Goal: Task Accomplishment & Management: Use online tool/utility

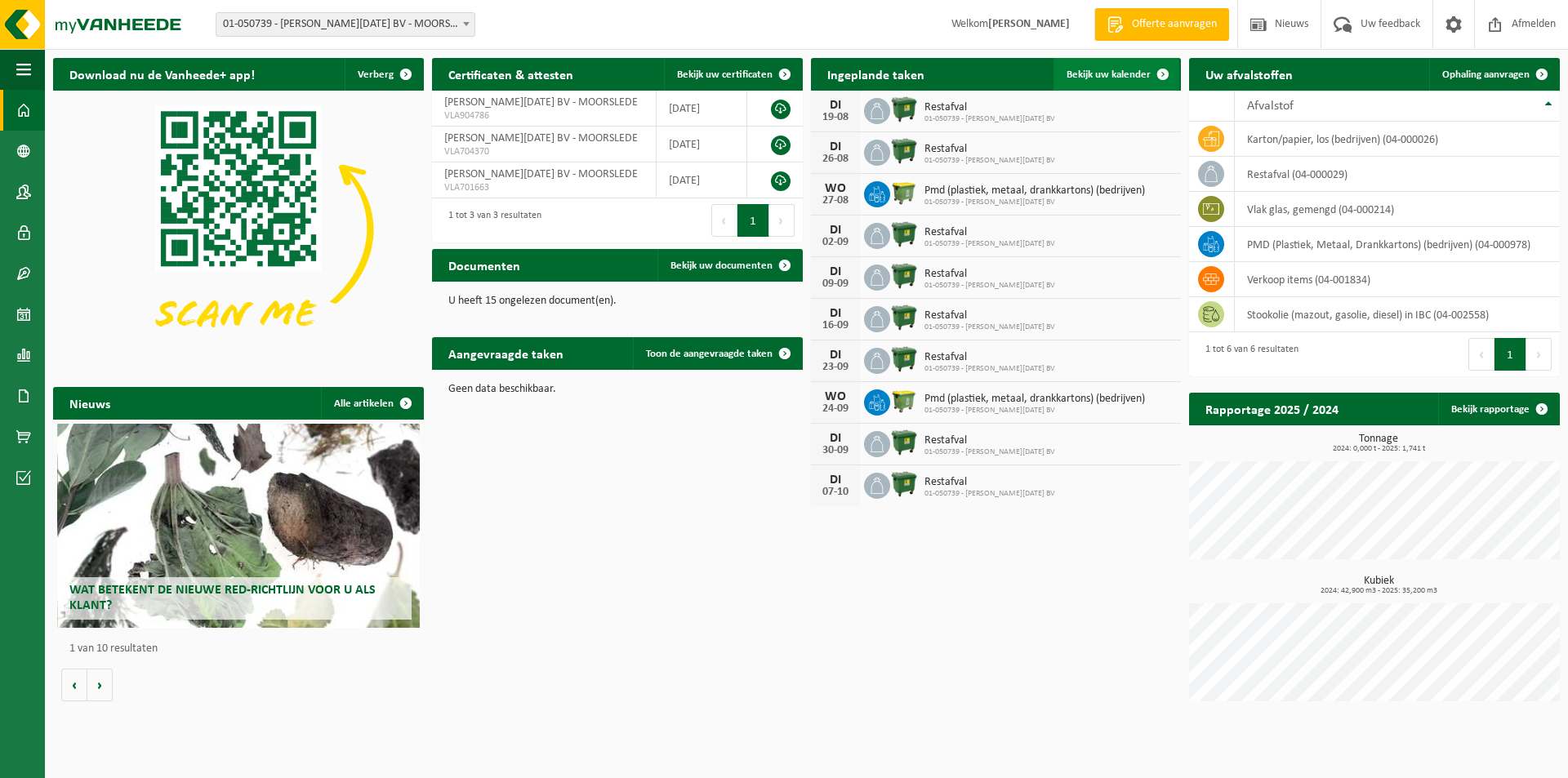
click at [1121, 78] on span "Bekijk uw kalender" at bounding box center [1109, 75] width 84 height 11
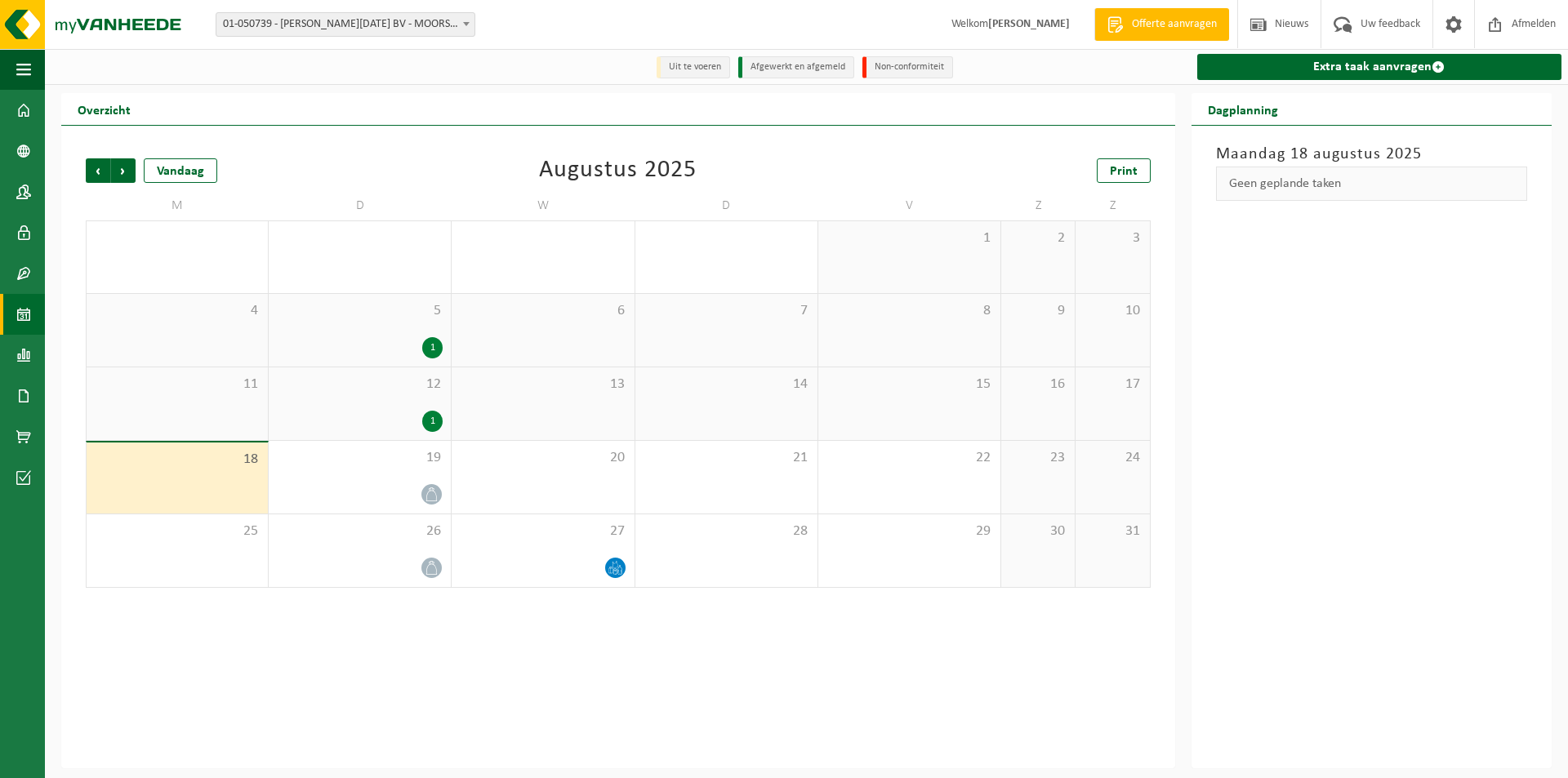
click at [1131, 25] on span "Offerte aanvragen" at bounding box center [1174, 24] width 93 height 16
click at [1410, 71] on link "Extra taak aanvragen" at bounding box center [1379, 66] width 365 height 26
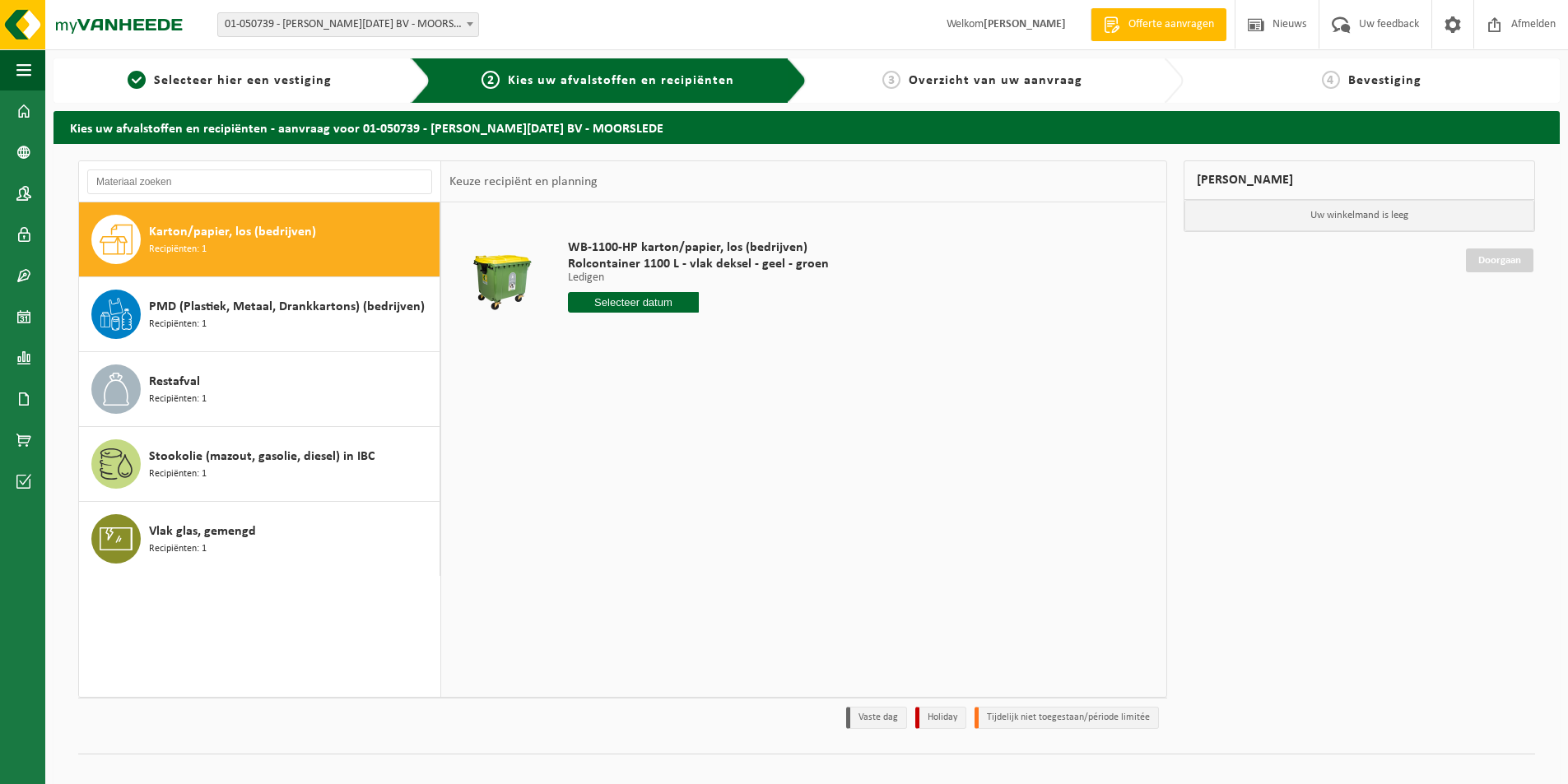
click at [182, 230] on span "Karton/papier, los (bedrijven)" at bounding box center [232, 231] width 167 height 19
click at [627, 306] on input "text" at bounding box center [634, 302] width 131 height 20
click at [586, 499] on div "25" at bounding box center [584, 500] width 29 height 26
type input "Van 2025-08-25"
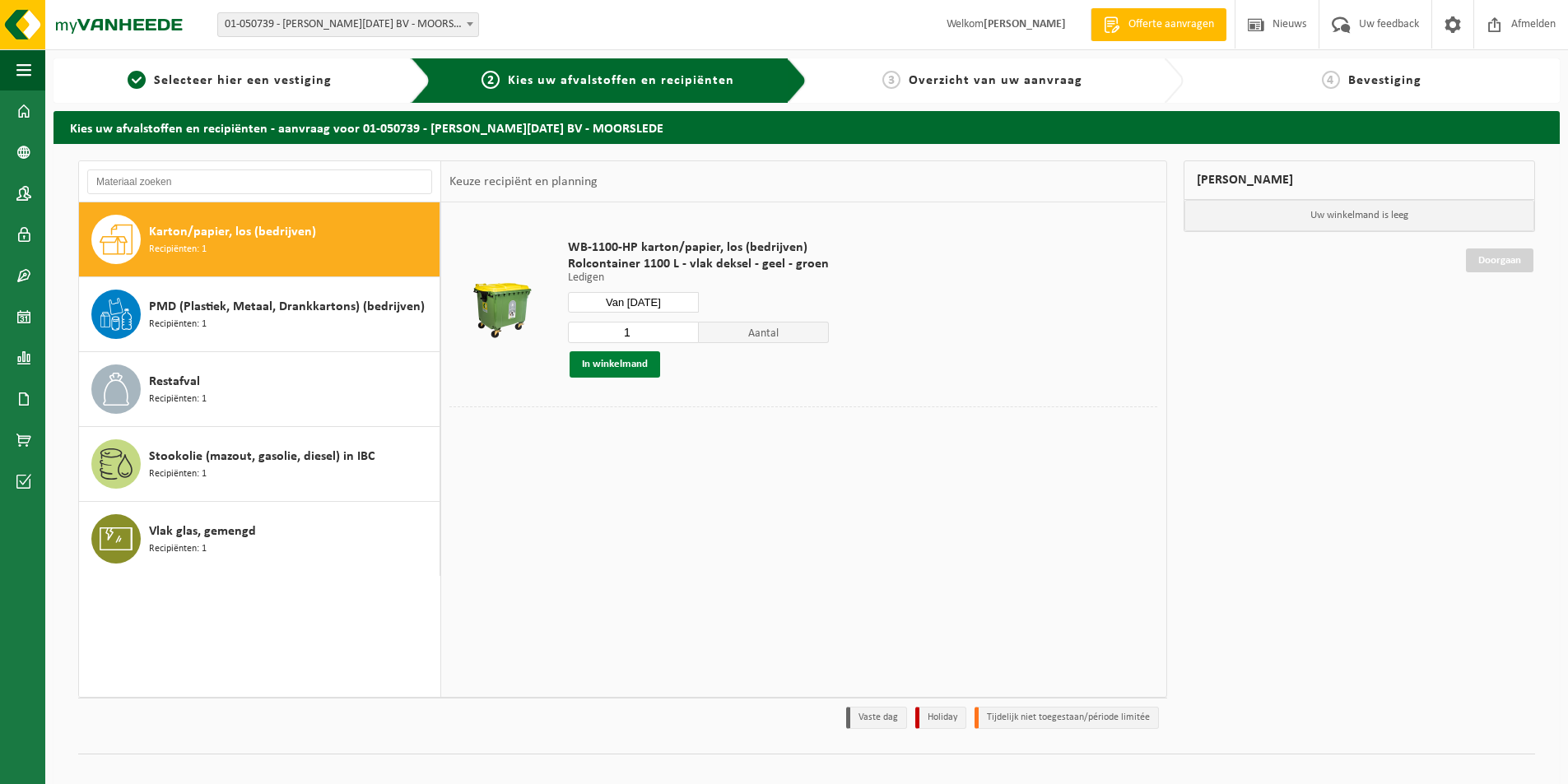
click at [617, 367] on button "In winkelmand" at bounding box center [615, 364] width 91 height 26
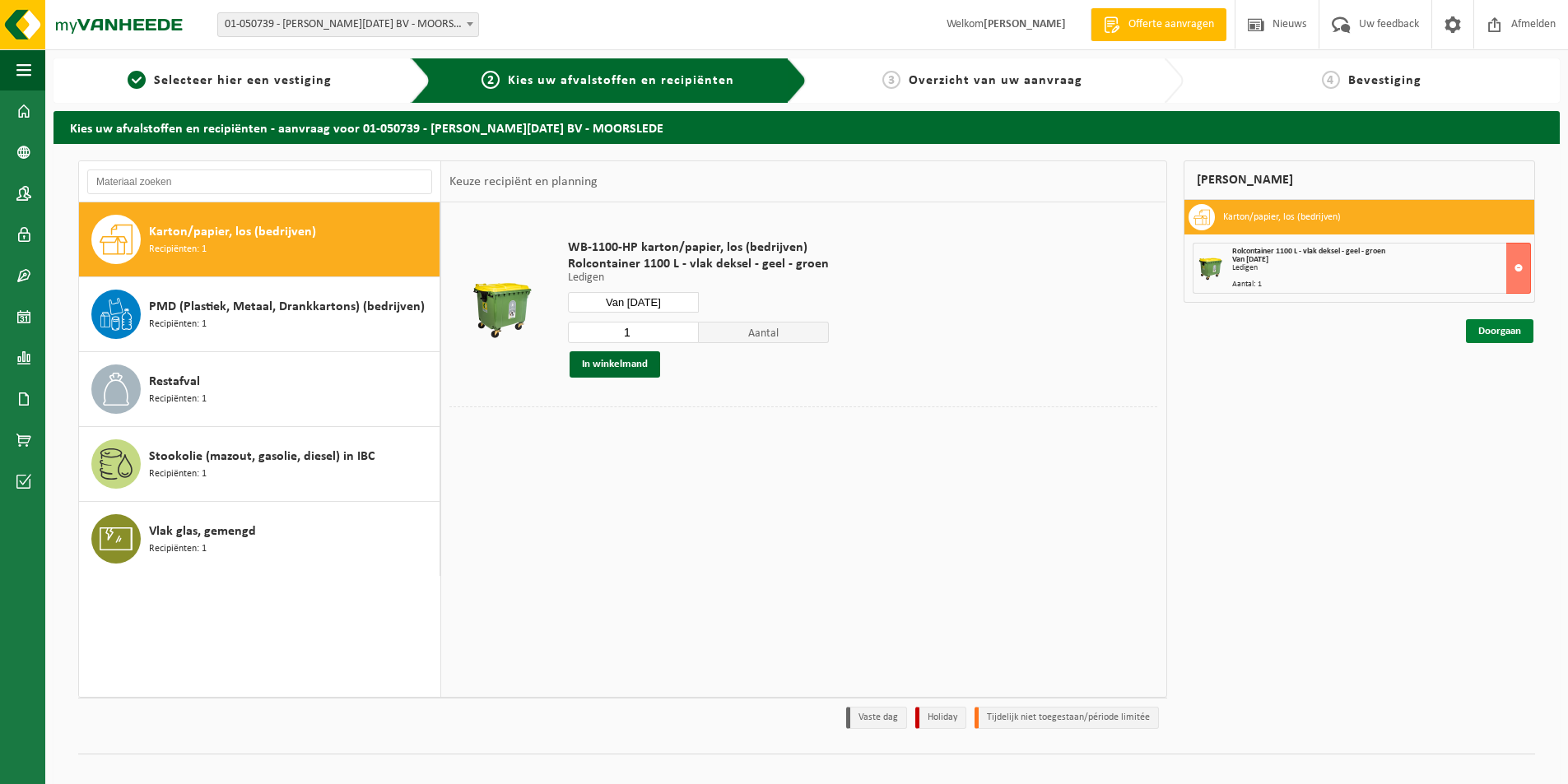
click at [1500, 333] on link "Doorgaan" at bounding box center [1500, 331] width 68 height 24
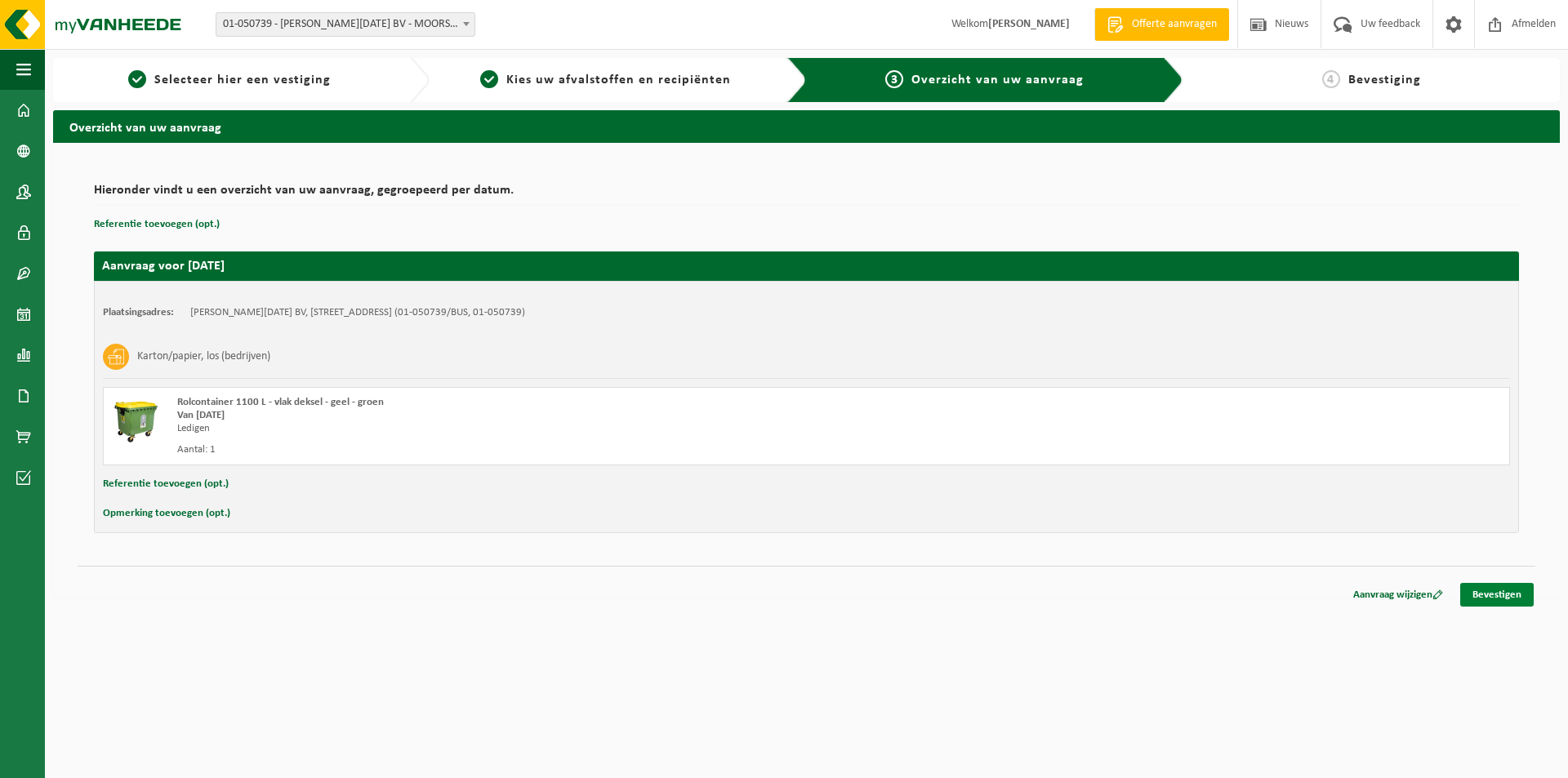
click at [1502, 593] on link "Bevestigen" at bounding box center [1496, 594] width 74 height 24
